Goal: Task Accomplishment & Management: Use online tool/utility

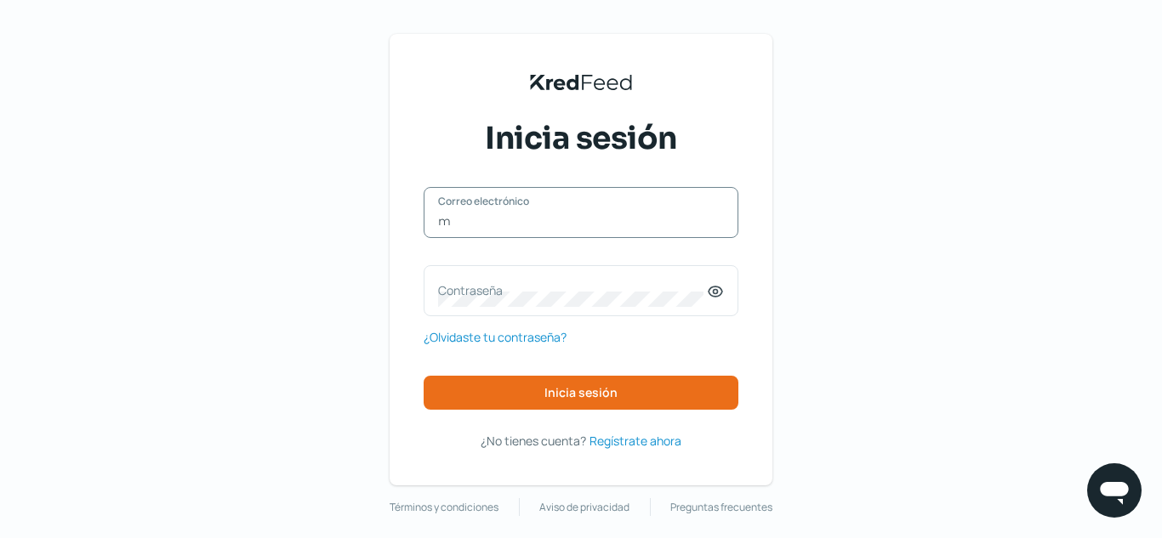
type input "[DOMAIN_NAME][EMAIL_ADDRESS][DOMAIN_NAME]"
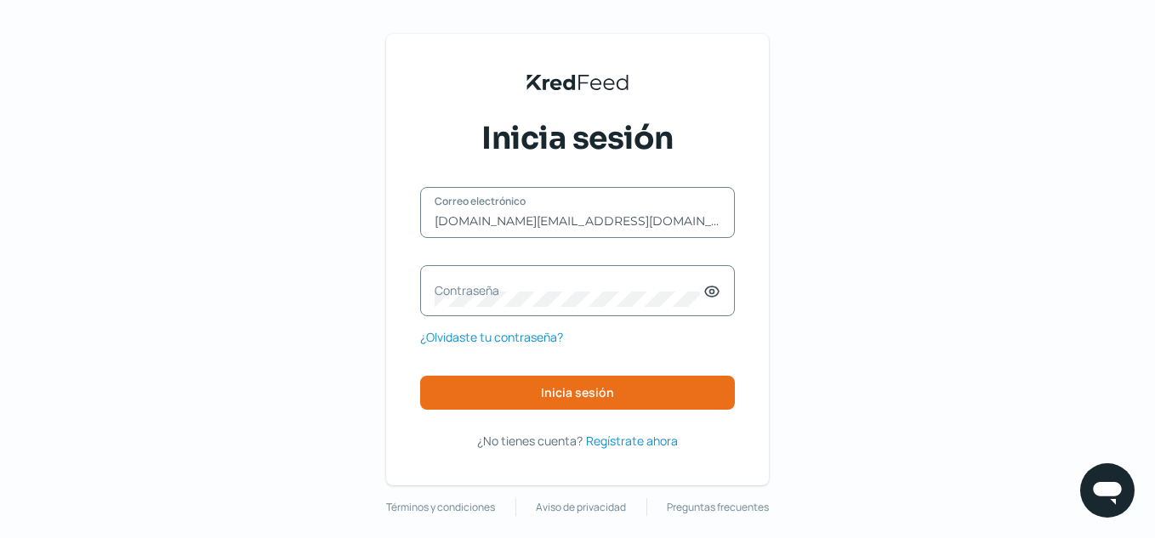
click at [536, 293] on label "Contraseña" at bounding box center [569, 290] width 269 height 16
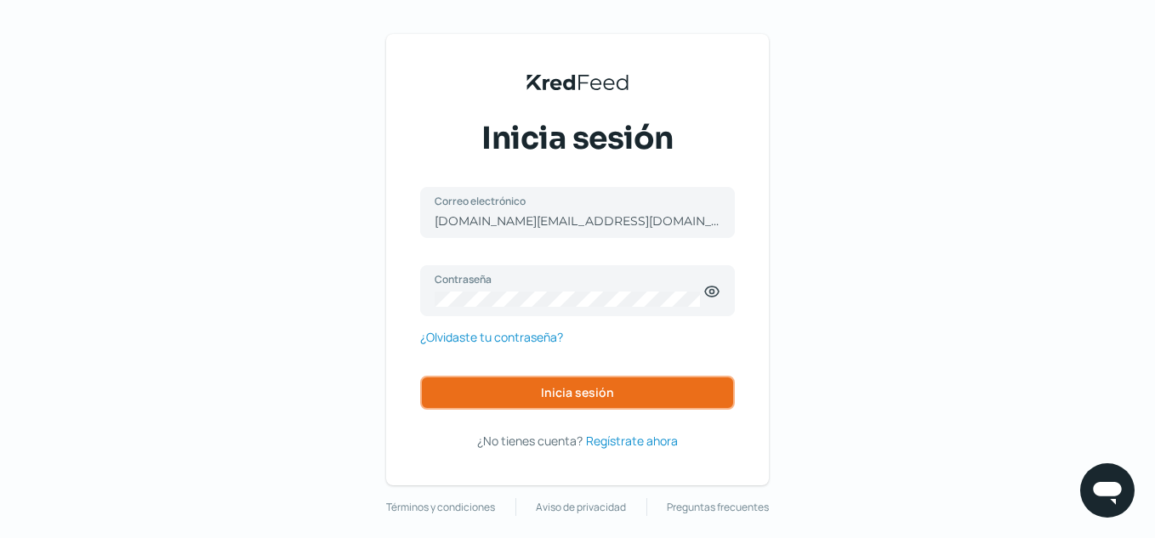
click at [501, 398] on button "Inicia sesión" at bounding box center [577, 393] width 315 height 34
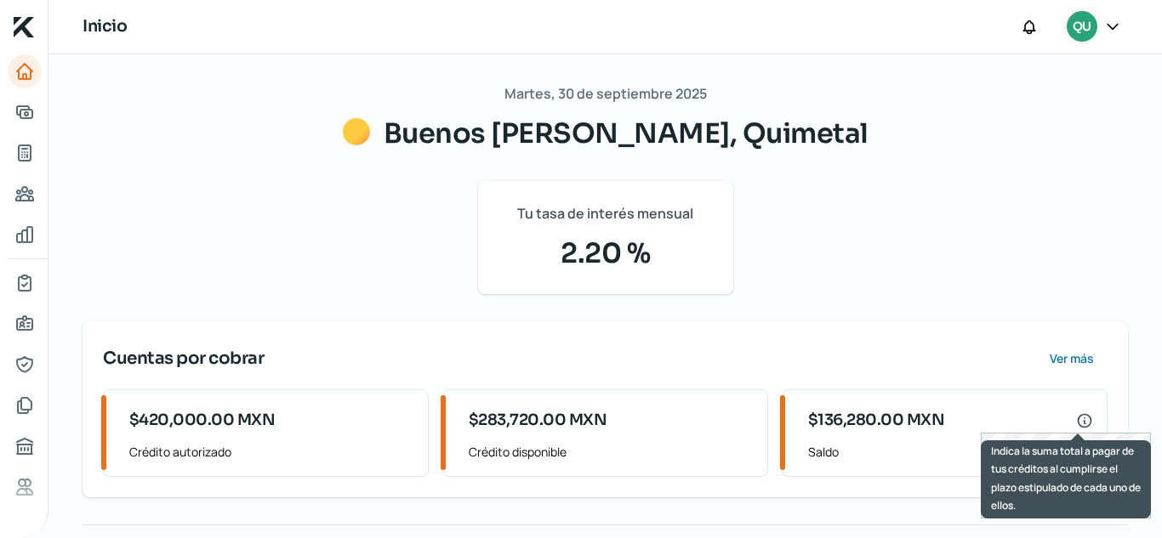
click at [1078, 421] on icon at bounding box center [1084, 420] width 13 height 13
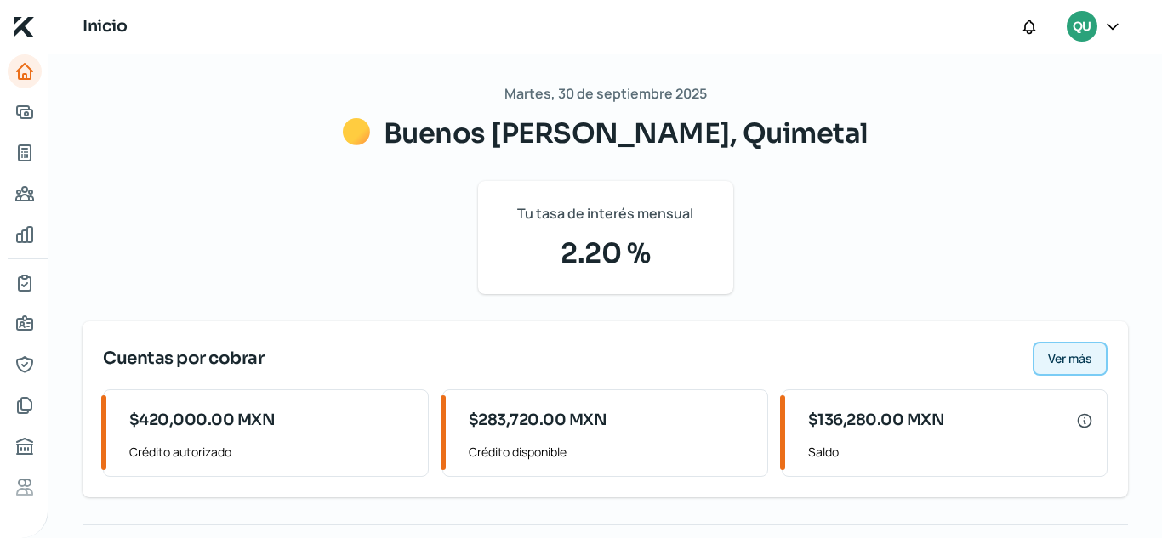
click at [1070, 365] on span "Ver más" at bounding box center [1070, 359] width 44 height 12
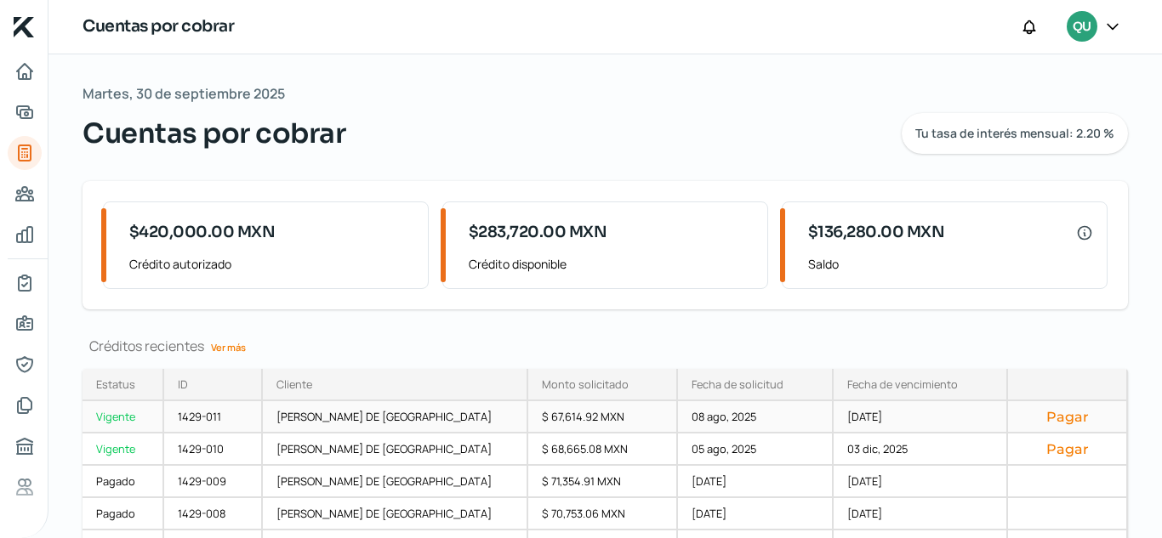
click at [1027, 415] on button "Pagar" at bounding box center [1067, 416] width 91 height 17
